Goal: Task Accomplishment & Management: Manage account settings

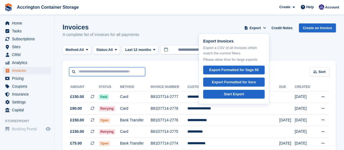
click at [83, 76] on input "text" at bounding box center [107, 71] width 76 height 9
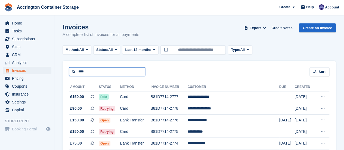
type input "****"
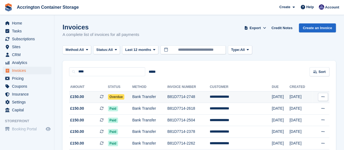
click at [112, 95] on span "Overdue" at bounding box center [116, 96] width 17 height 5
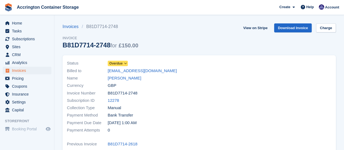
click at [115, 64] on span "Overdue" at bounding box center [115, 63] width 13 height 5
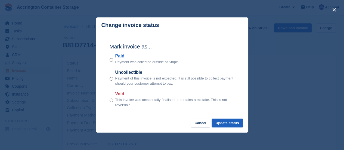
click at [231, 121] on button "Update status" at bounding box center [227, 122] width 31 height 9
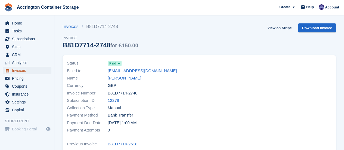
click at [35, 69] on span "Invoices" at bounding box center [28, 71] width 33 height 8
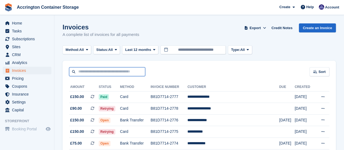
click at [107, 70] on input "text" at bounding box center [107, 71] width 76 height 9
type input "****"
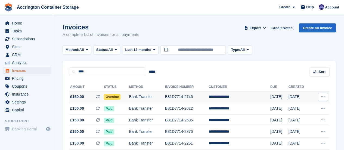
click at [135, 95] on td "Bank Transfer" at bounding box center [147, 97] width 36 height 12
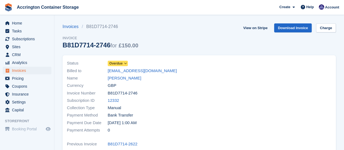
click at [116, 64] on span "Overdue" at bounding box center [115, 63] width 13 height 5
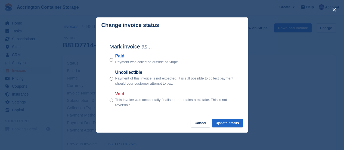
click at [113, 60] on div "Paid Payment was collected outside of Stripe." at bounding box center [171, 59] width 125 height 12
click at [235, 123] on button "Update status" at bounding box center [227, 122] width 31 height 9
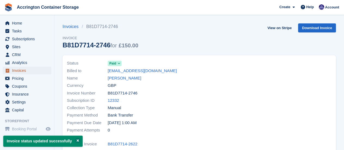
click at [18, 70] on span "Invoices" at bounding box center [28, 71] width 33 height 8
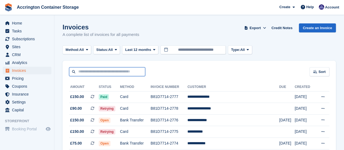
click at [123, 71] on input "text" at bounding box center [107, 71] width 76 height 9
type input "****"
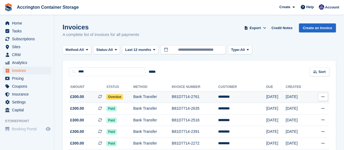
click at [129, 96] on td "Overdue" at bounding box center [119, 97] width 27 height 12
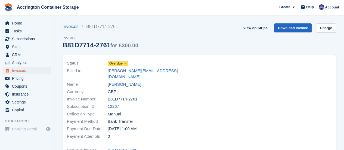
click at [113, 64] on span "Overdue" at bounding box center [115, 63] width 13 height 5
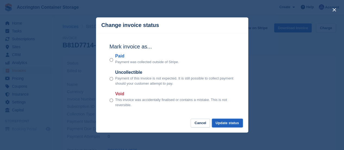
click at [235, 120] on button "Update status" at bounding box center [227, 122] width 31 height 9
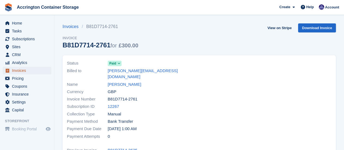
click at [27, 71] on span "Invoices" at bounding box center [28, 71] width 33 height 8
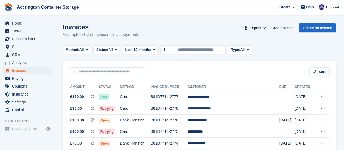
click at [87, 65] on div "Sort Sort by Date created Created (oldest first) Created (newest first)" at bounding box center [198, 68] width 273 height 15
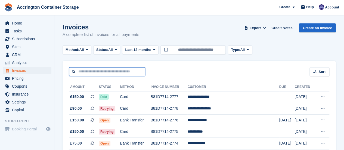
click at [87, 69] on input "text" at bounding box center [107, 71] width 76 height 9
type input "*****"
